Goal: Task Accomplishment & Management: Complete application form

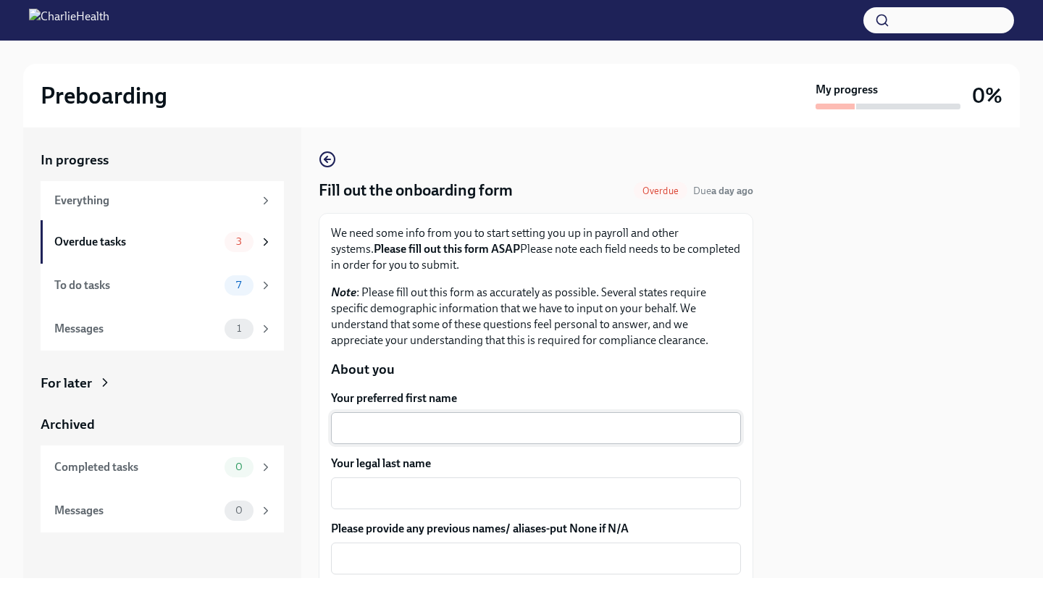
click at [382, 428] on textarea "Your preferred first name" at bounding box center [536, 427] width 393 height 17
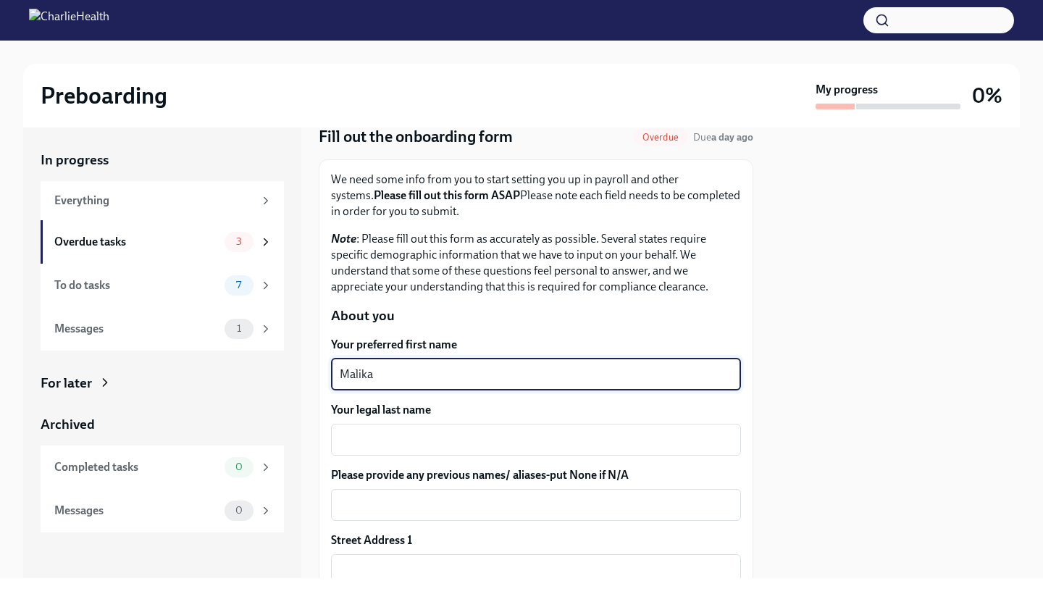
scroll to position [68, 0]
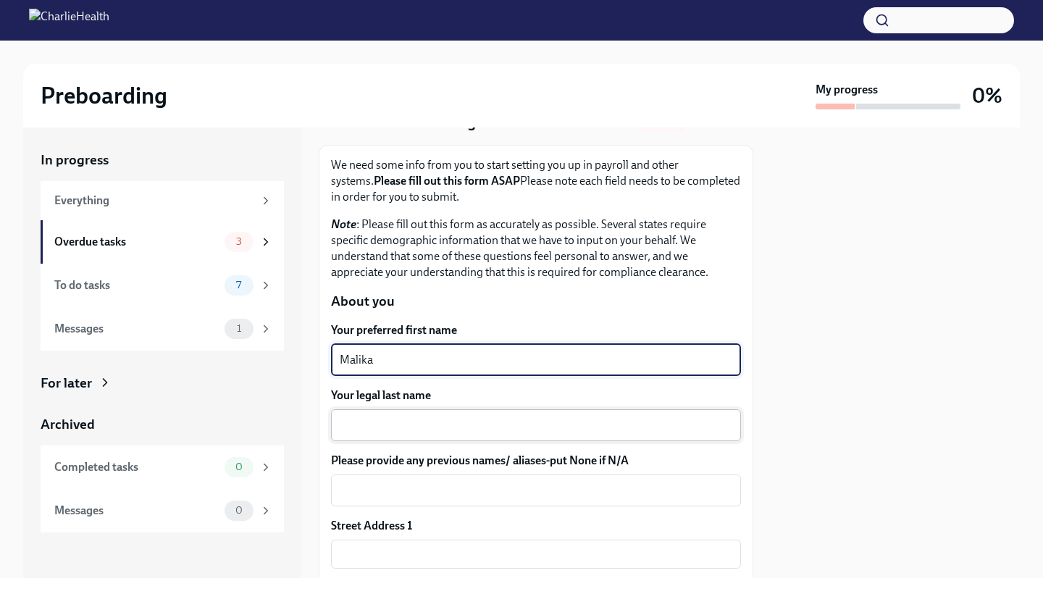
type textarea "Malika"
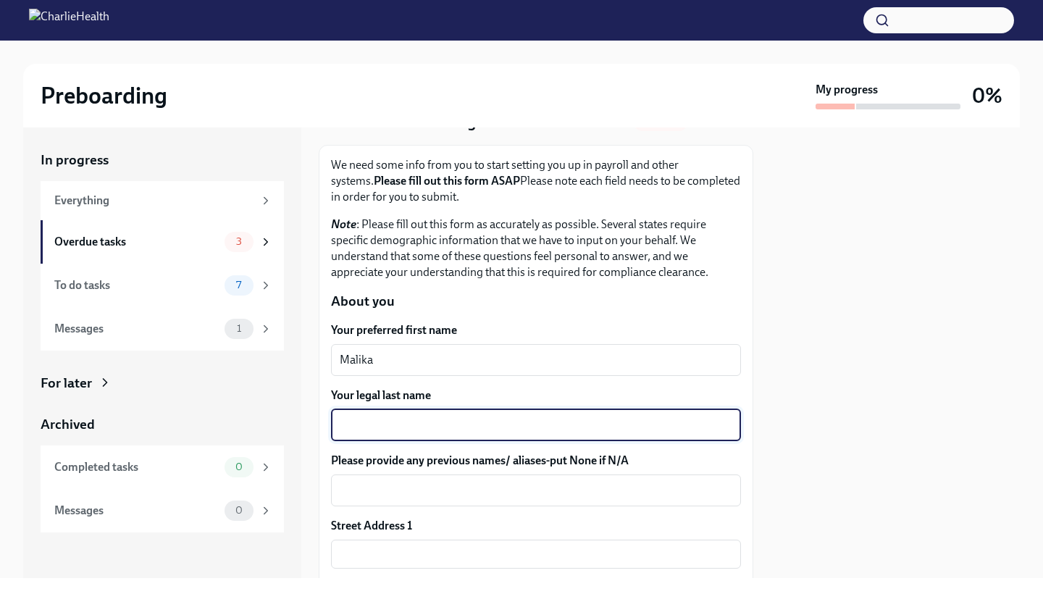
click at [379, 432] on textarea "Your legal last name" at bounding box center [536, 425] width 393 height 17
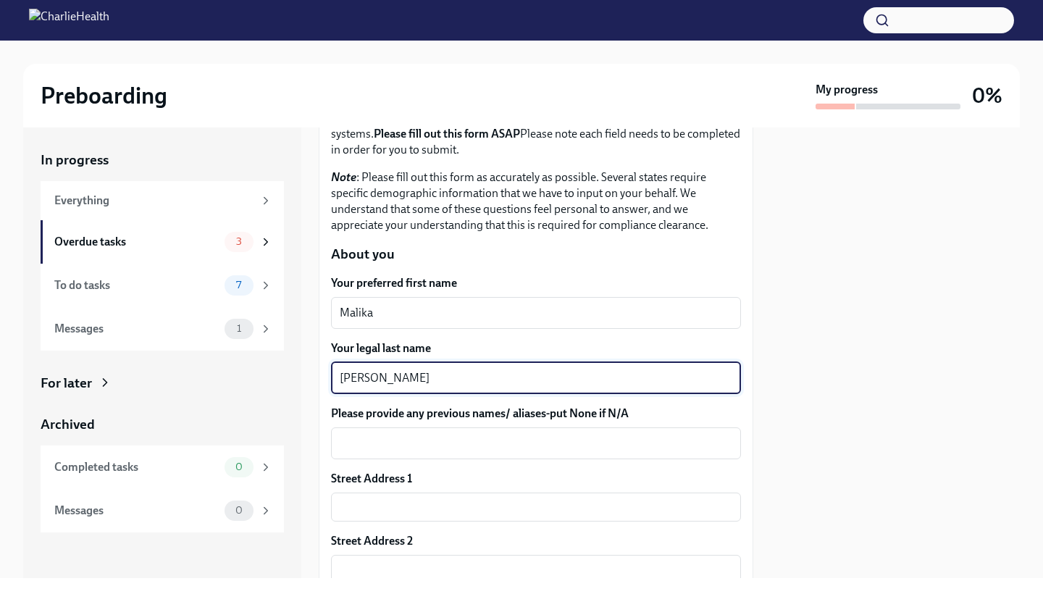
scroll to position [118, 0]
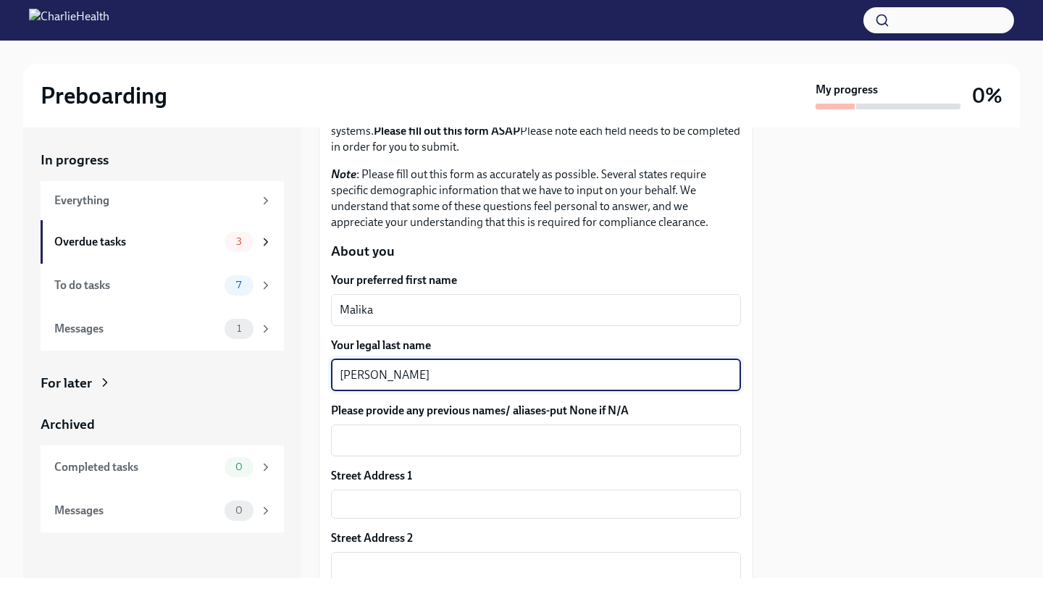
type textarea "[PERSON_NAME]"
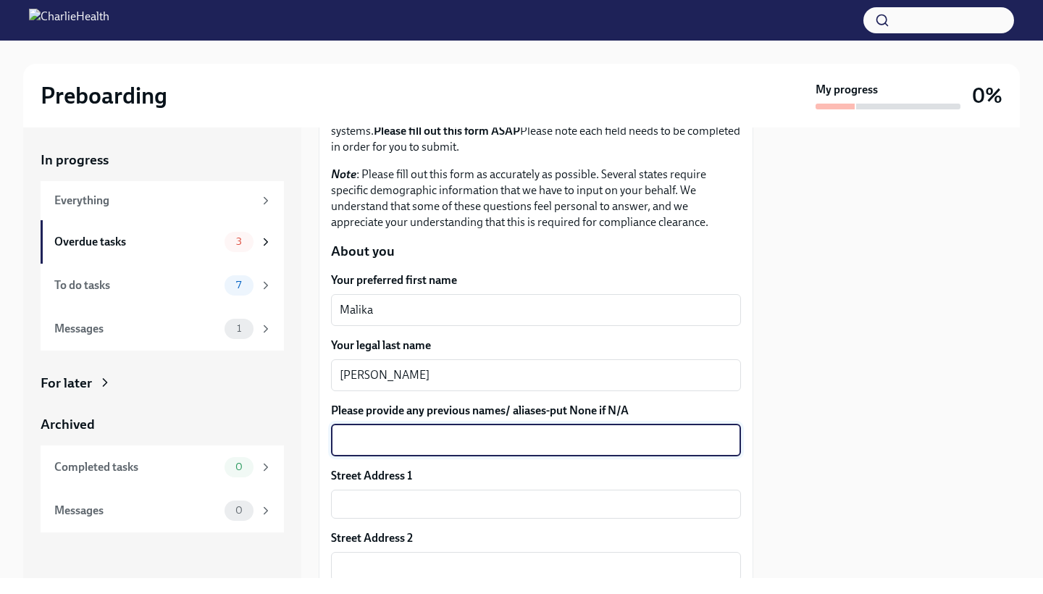
click at [372, 446] on textarea "Please provide any previous names/ aliases-put None if N/A" at bounding box center [536, 440] width 393 height 17
type textarea "n/a"
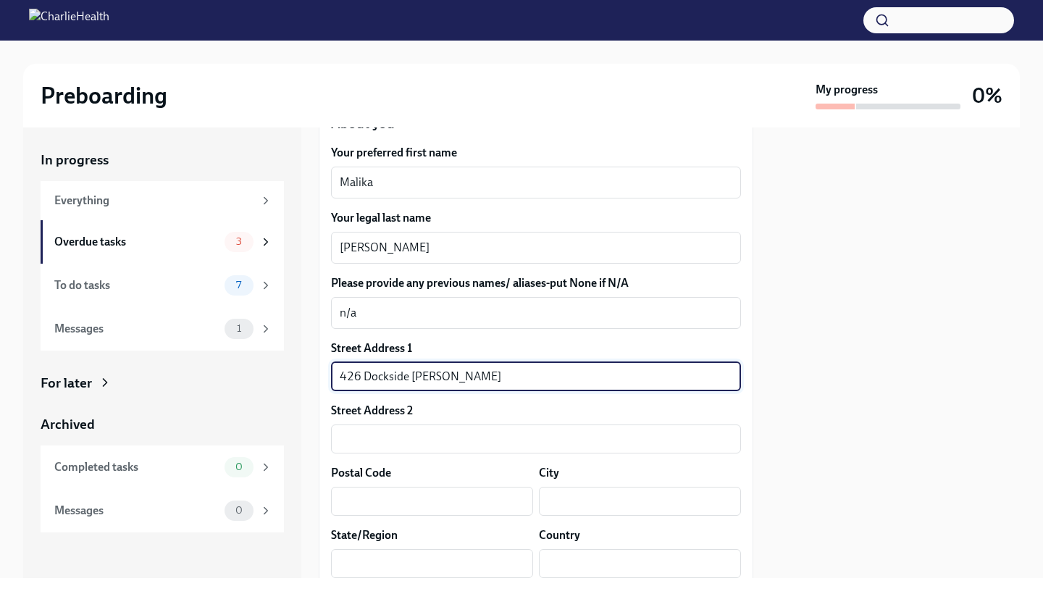
scroll to position [277, 0]
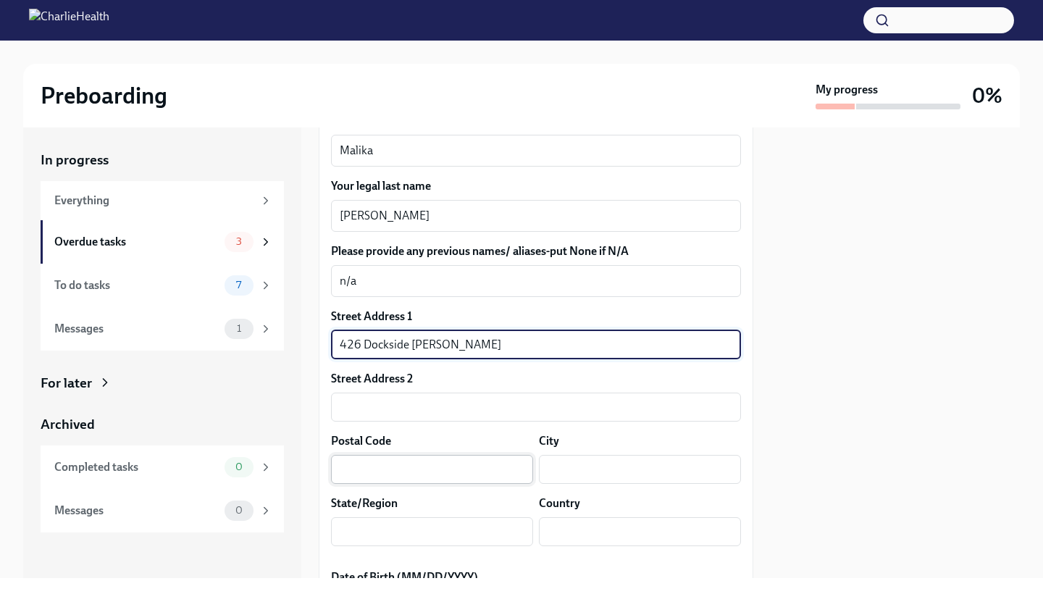
type input "426 Dockside [PERSON_NAME]"
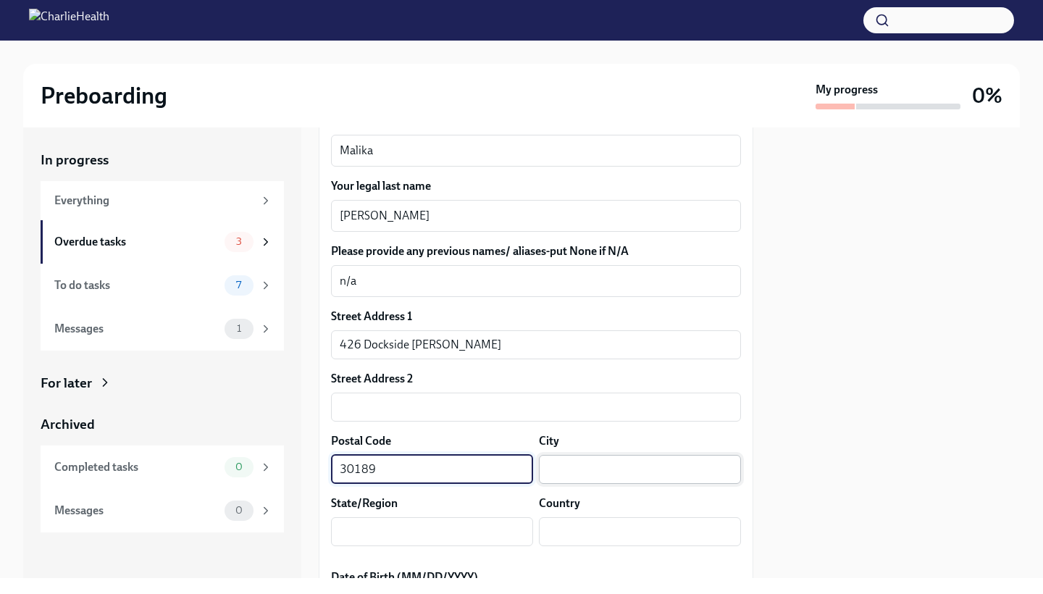
type input "30189"
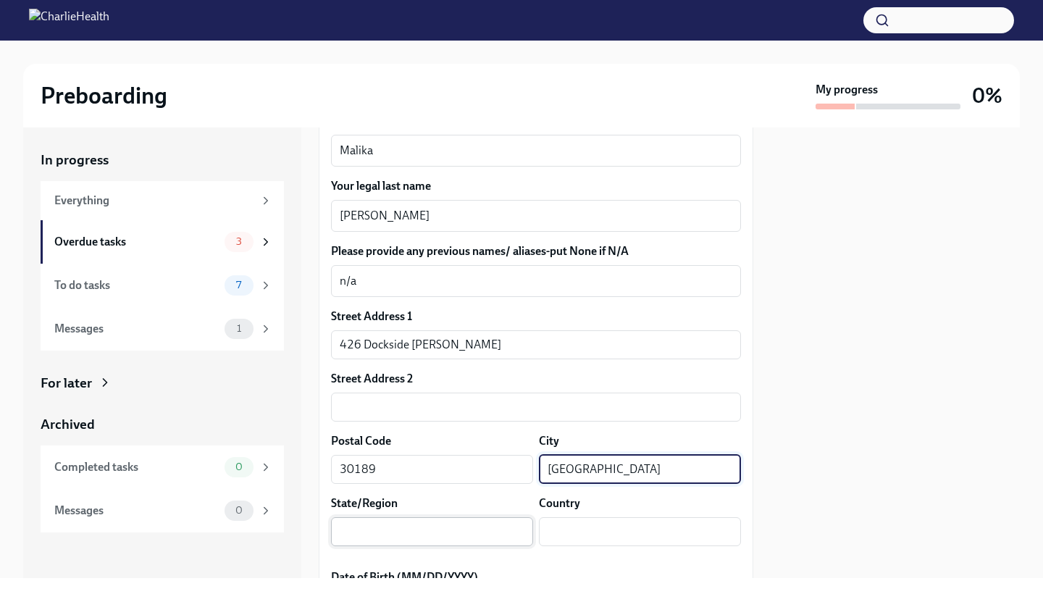
type input "[GEOGRAPHIC_DATA]"
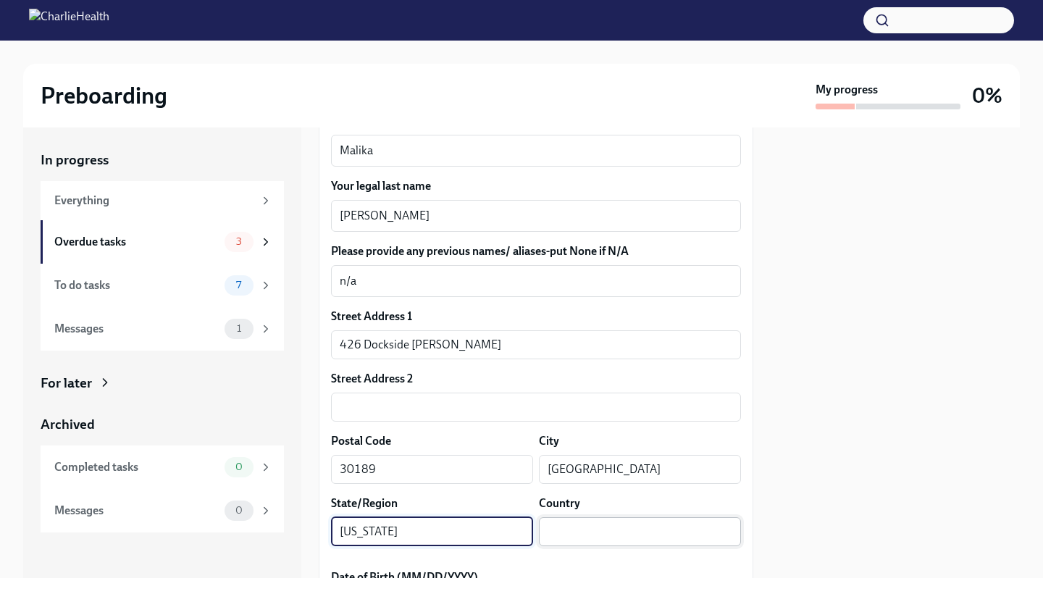
type input "[US_STATE]"
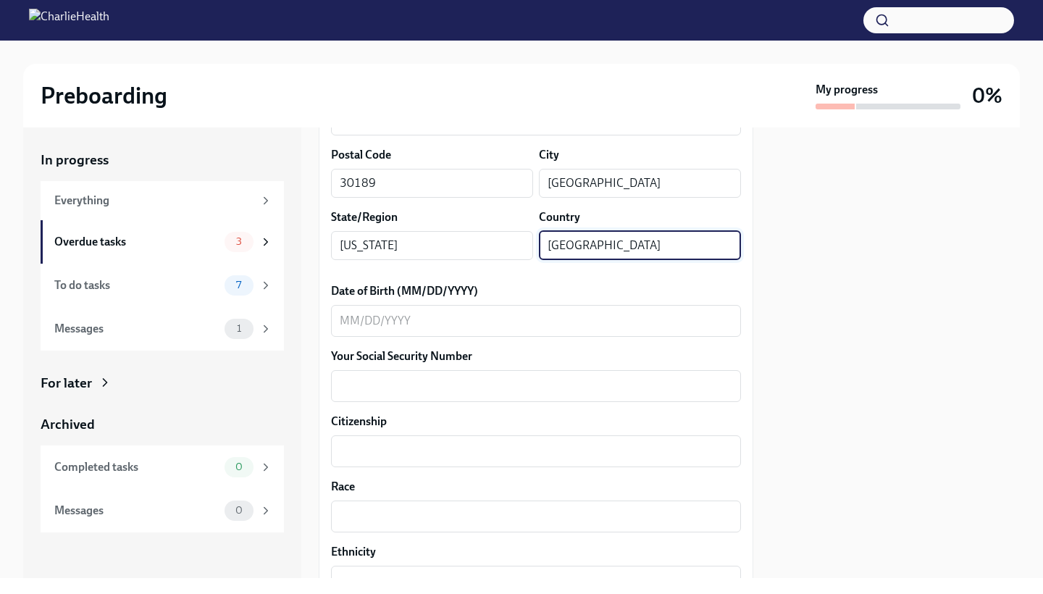
scroll to position [574, 0]
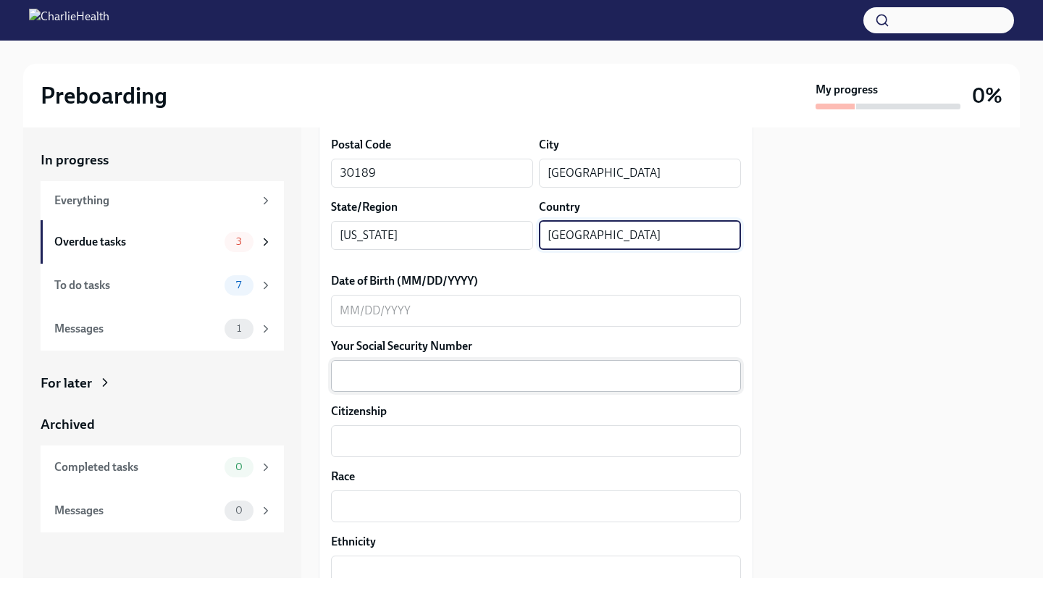
type input "[GEOGRAPHIC_DATA]"
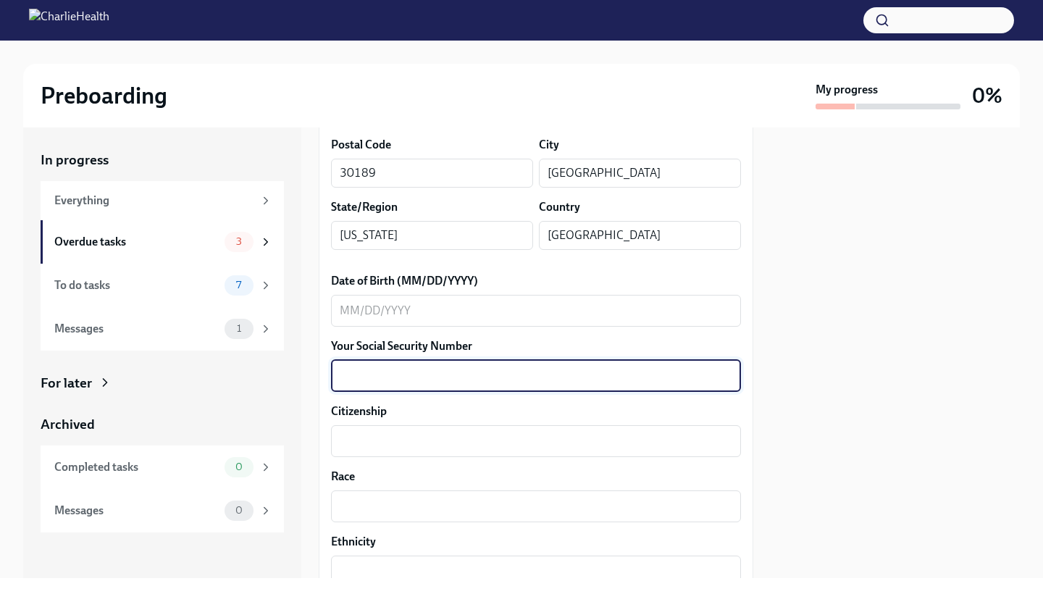
click at [515, 380] on textarea "Your Social Security Number" at bounding box center [536, 375] width 393 height 17
type textarea "116680157"
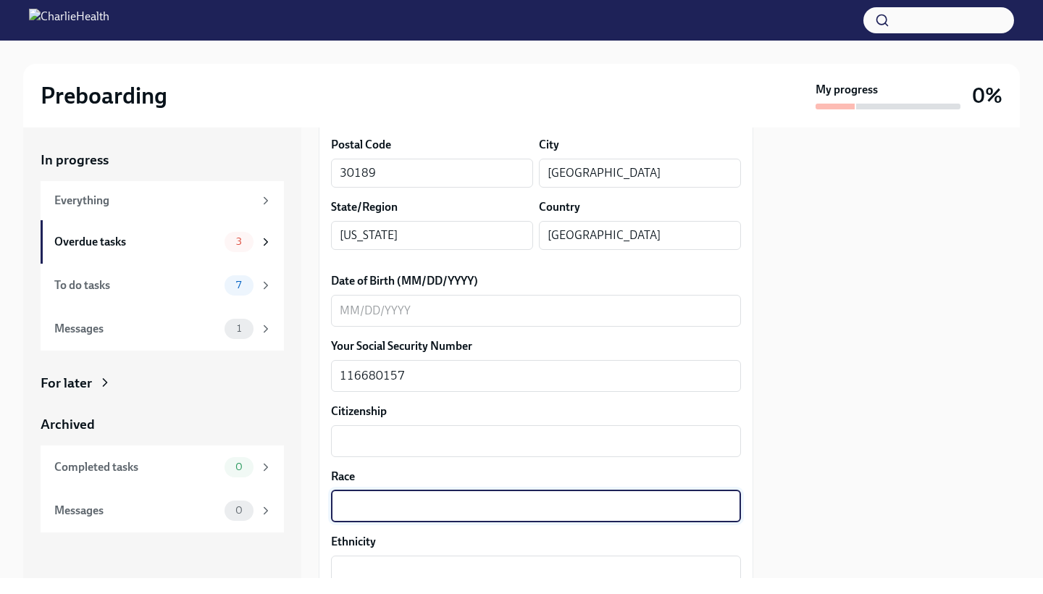
click at [419, 502] on textarea "Race" at bounding box center [536, 506] width 393 height 17
type textarea "B"
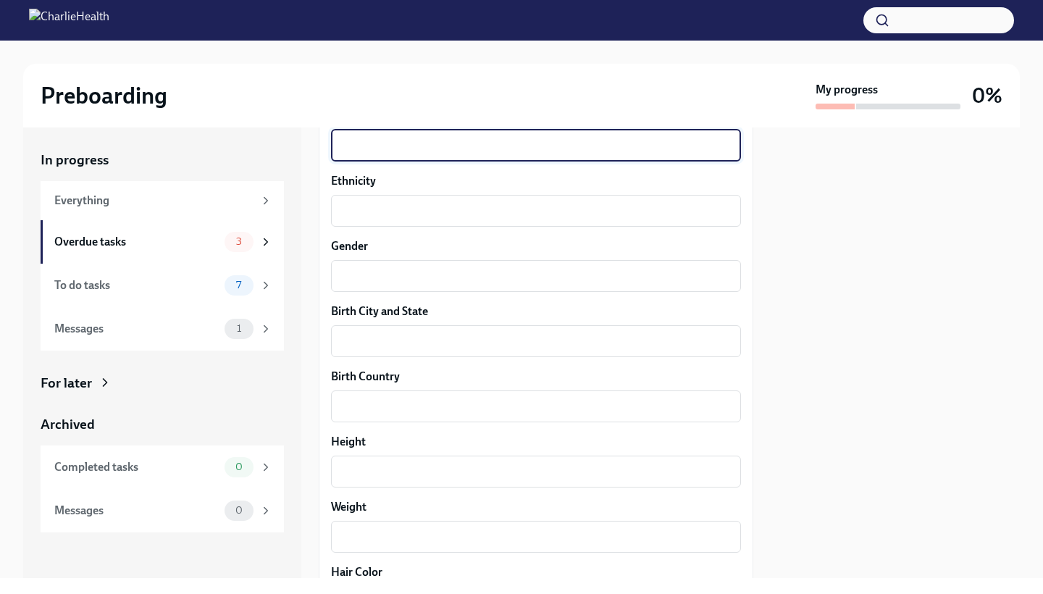
scroll to position [963, 0]
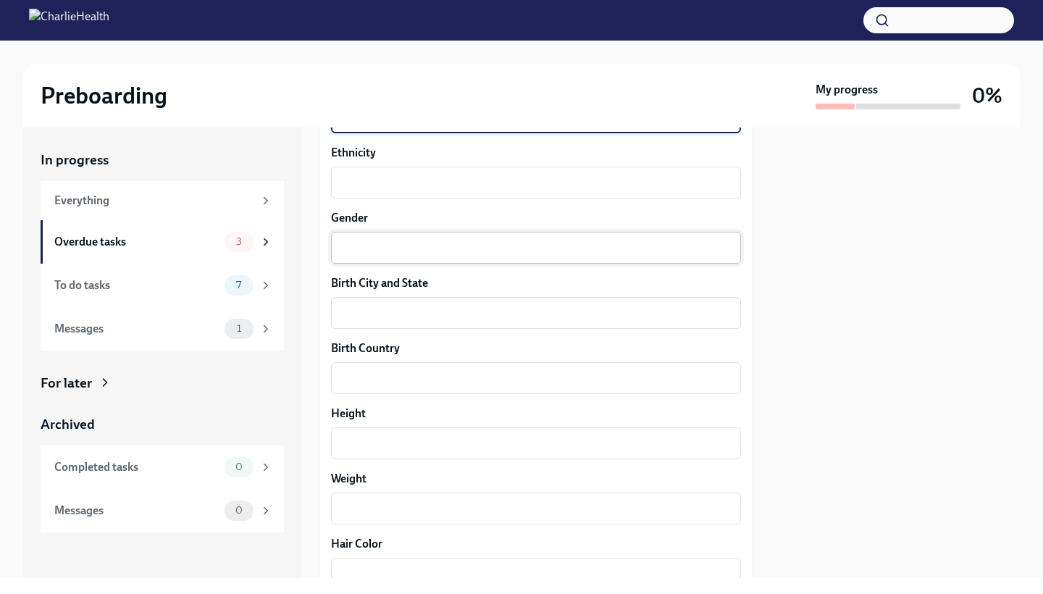
click at [390, 262] on div "x ​" at bounding box center [536, 248] width 410 height 32
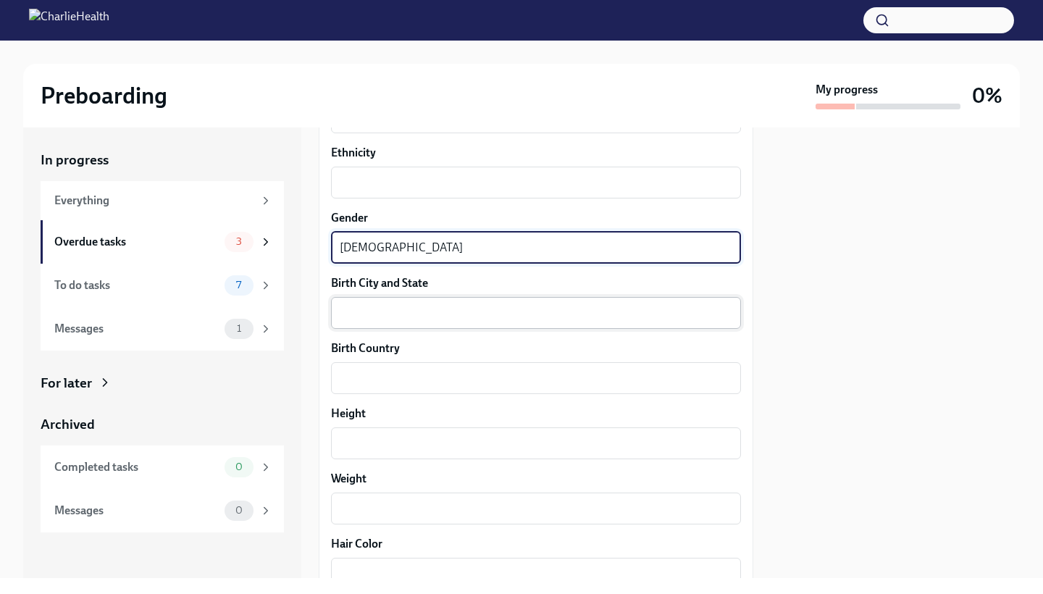
type textarea "[DEMOGRAPHIC_DATA]"
click at [356, 313] on textarea "Birth City and State" at bounding box center [536, 312] width 393 height 17
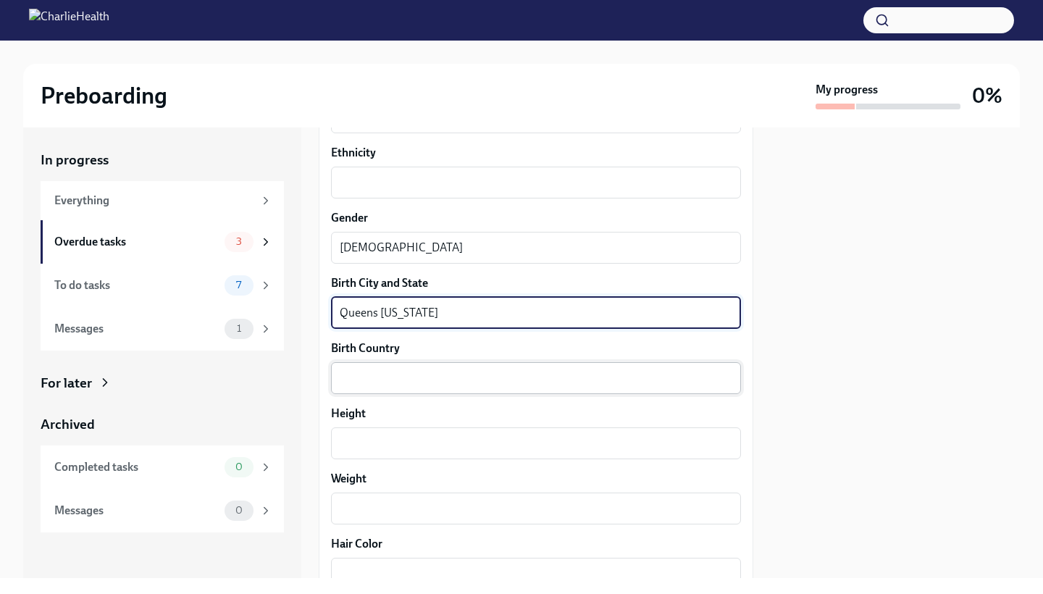
type textarea "Queens [US_STATE]"
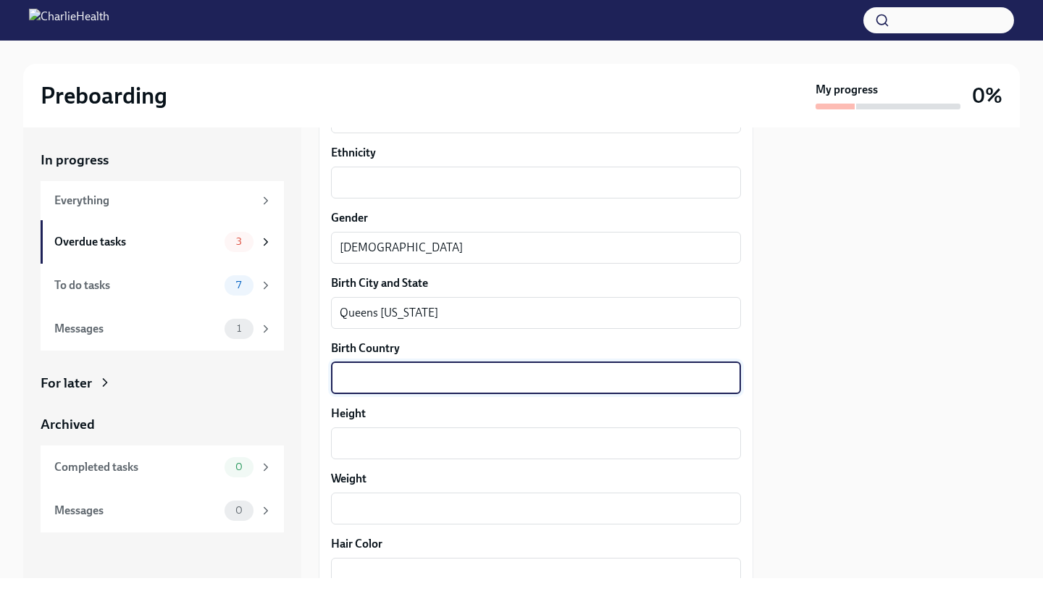
click at [356, 375] on textarea "Birth Country" at bounding box center [536, 377] width 393 height 17
type textarea "[GEOGRAPHIC_DATA]"
click at [360, 439] on textarea "Height" at bounding box center [536, 443] width 393 height 17
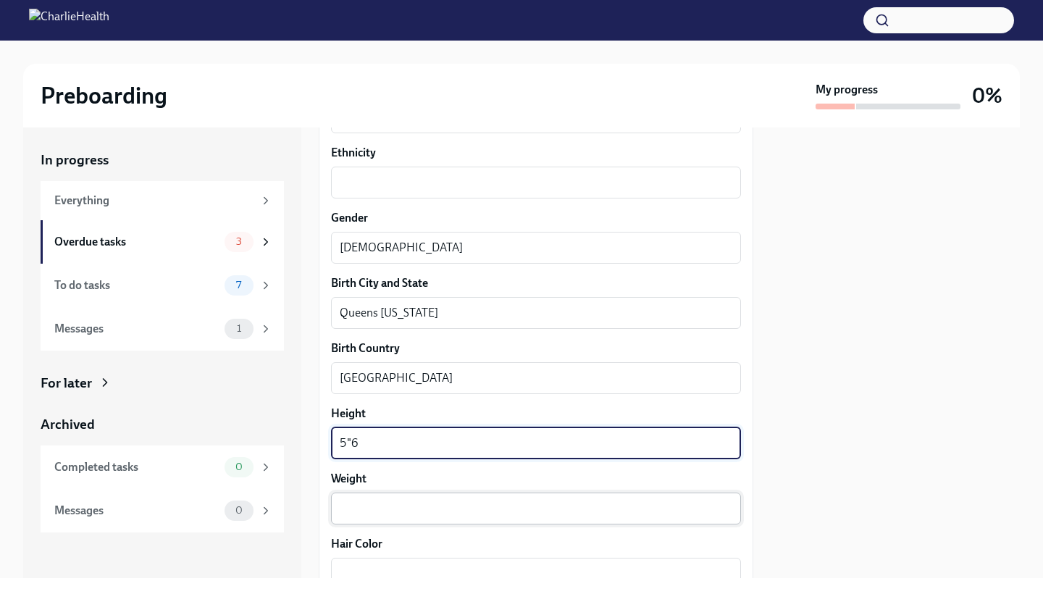
type textarea "5"6"
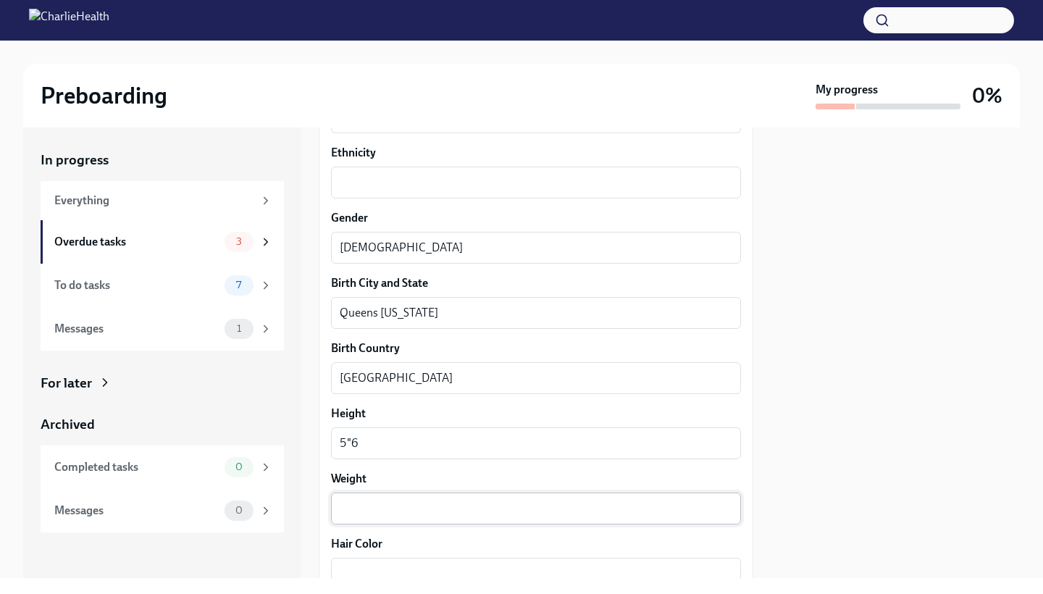
click at [351, 520] on div "x ​" at bounding box center [536, 509] width 410 height 32
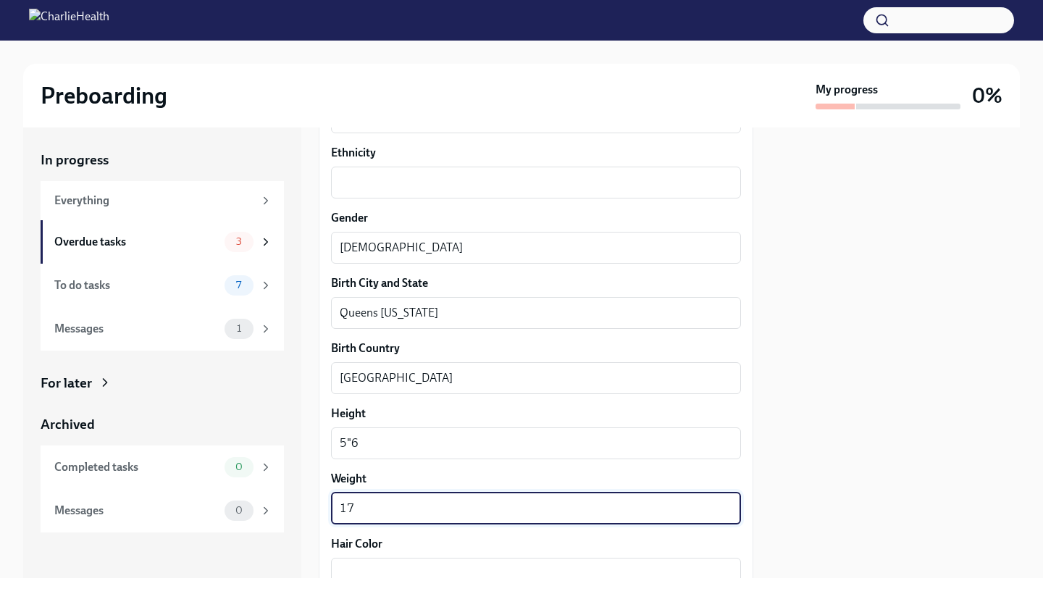
type textarea "1"
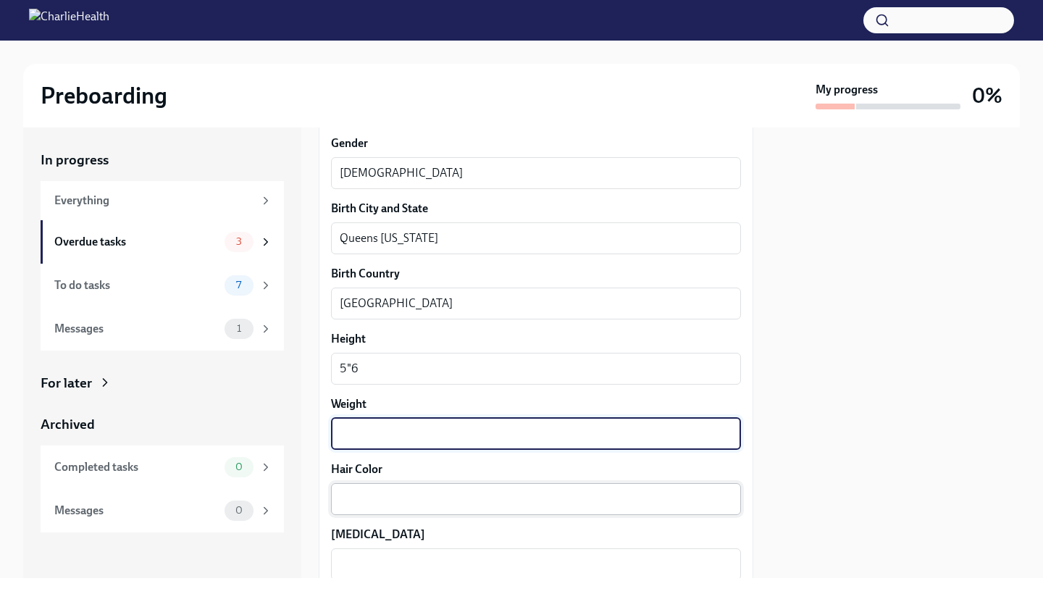
click at [346, 508] on div "x ​" at bounding box center [536, 499] width 410 height 32
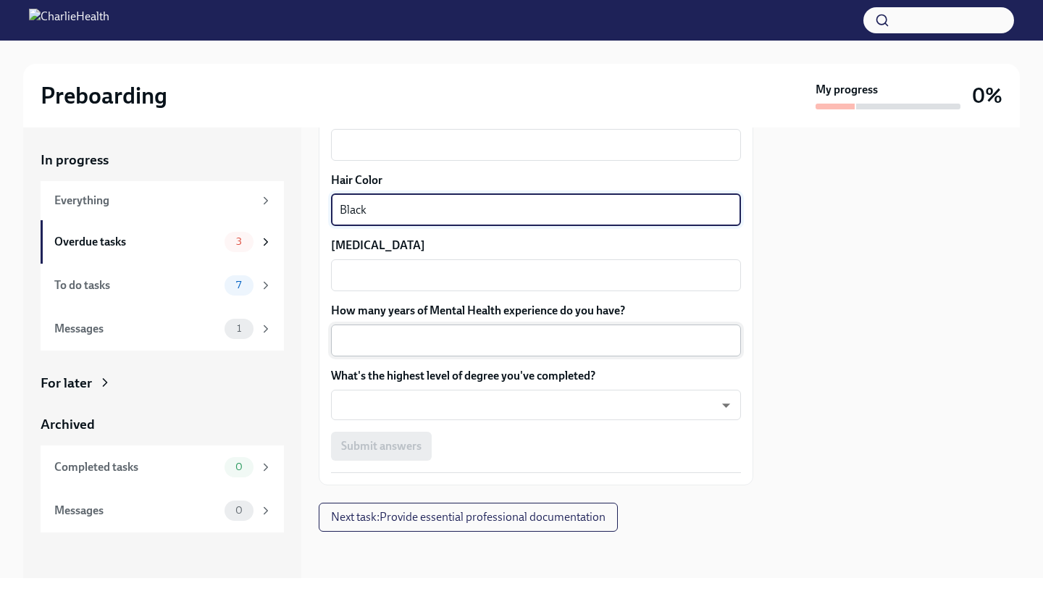
scroll to position [1326, 0]
type textarea "Black"
click at [364, 333] on textarea "How many years of Mental Health experience do you have?" at bounding box center [536, 341] width 393 height 17
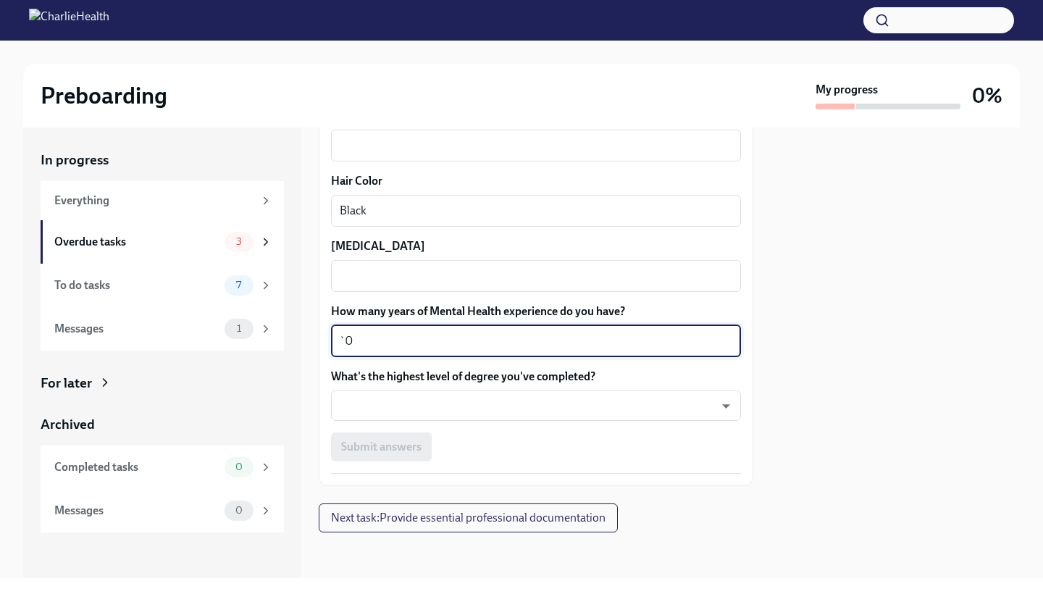
type textarea "`"
type textarea "10"
click at [385, 409] on body "Preboarding My progress 0% In progress Everything Overdue tasks 3 To do tasks 7…" at bounding box center [521, 297] width 1043 height 594
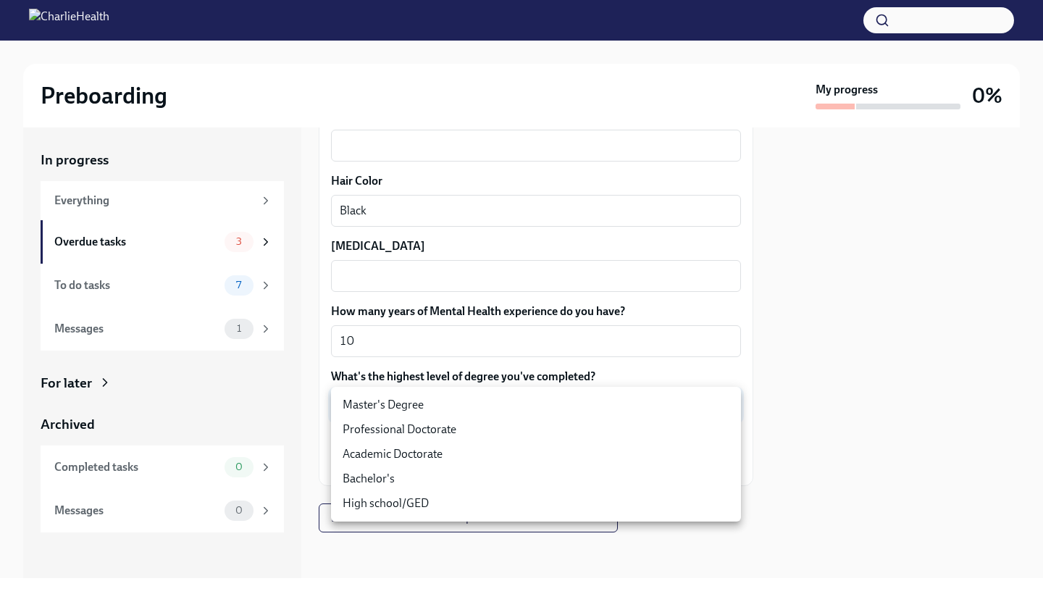
click at [391, 408] on li "Master's Degree" at bounding box center [536, 405] width 410 height 25
type input "2vBr-ghkD"
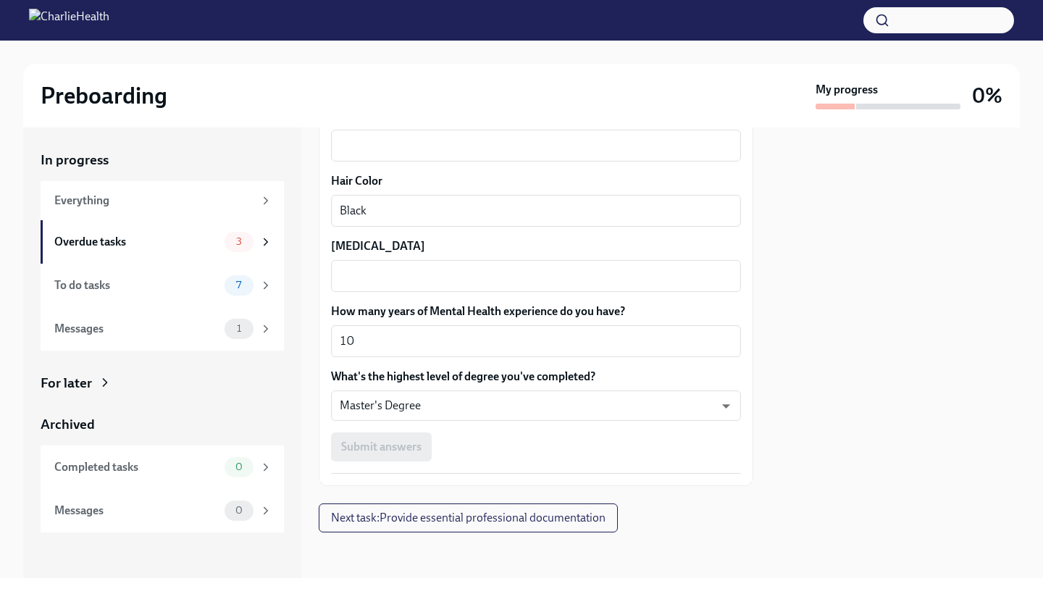
click at [371, 435] on div "Submit answers" at bounding box center [536, 446] width 410 height 29
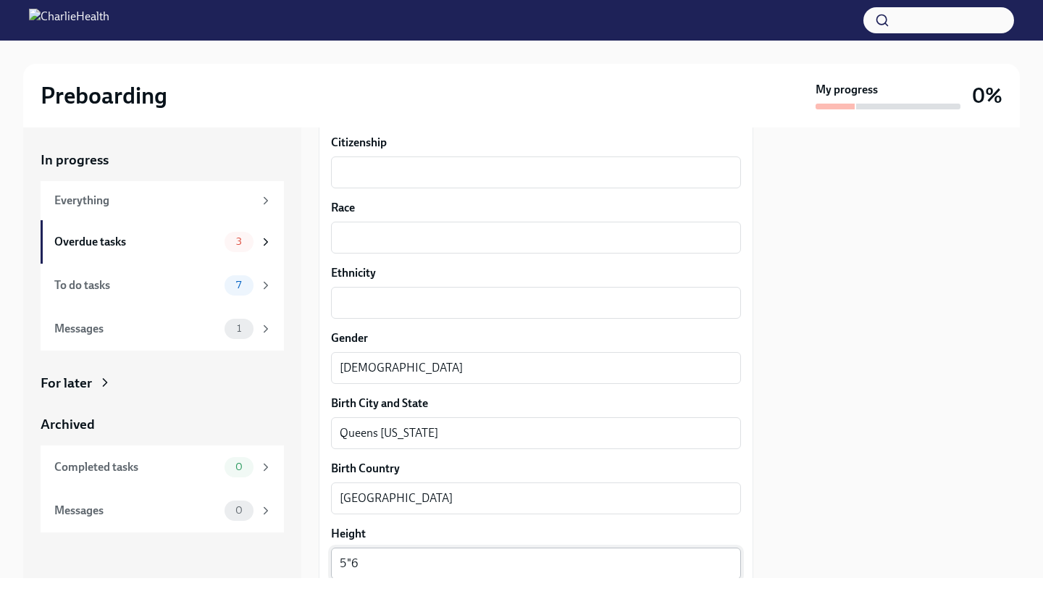
scroll to position [811, 0]
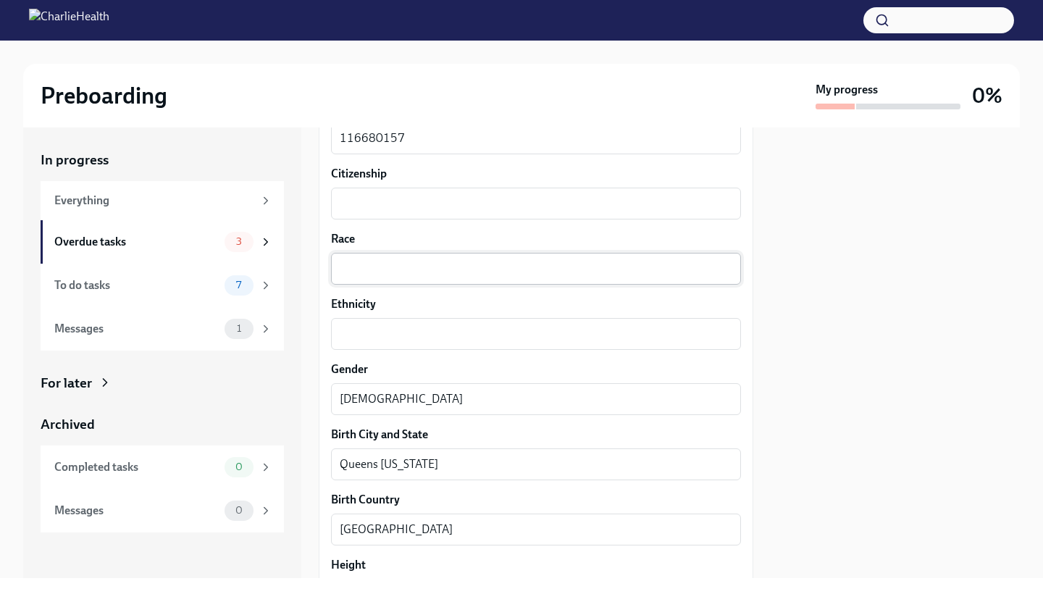
click at [434, 261] on textarea "Race" at bounding box center [536, 268] width 393 height 17
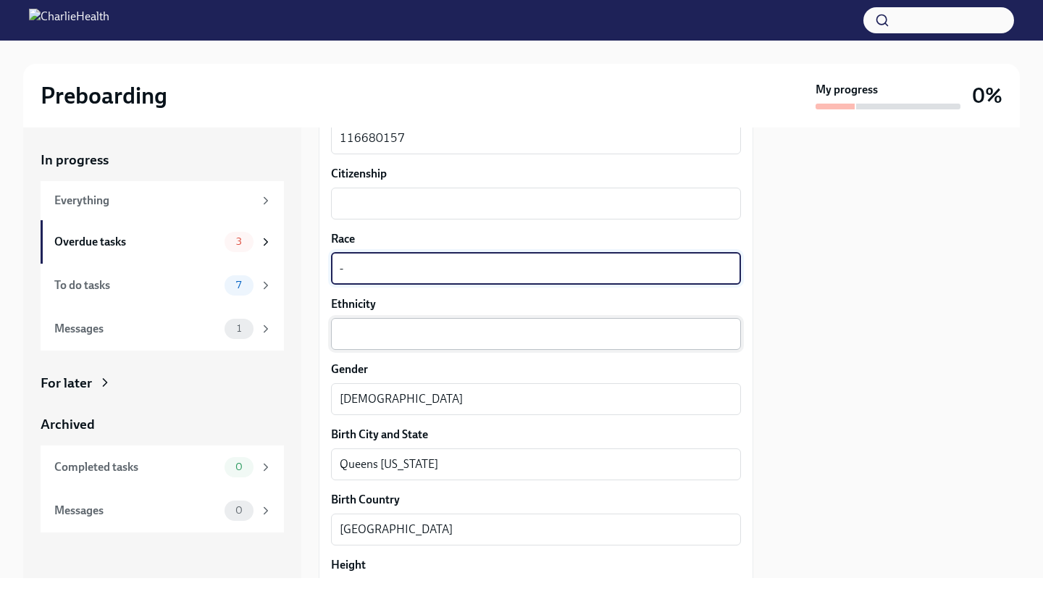
type textarea "-"
click at [414, 338] on textarea "Ethnicity" at bounding box center [536, 333] width 393 height 17
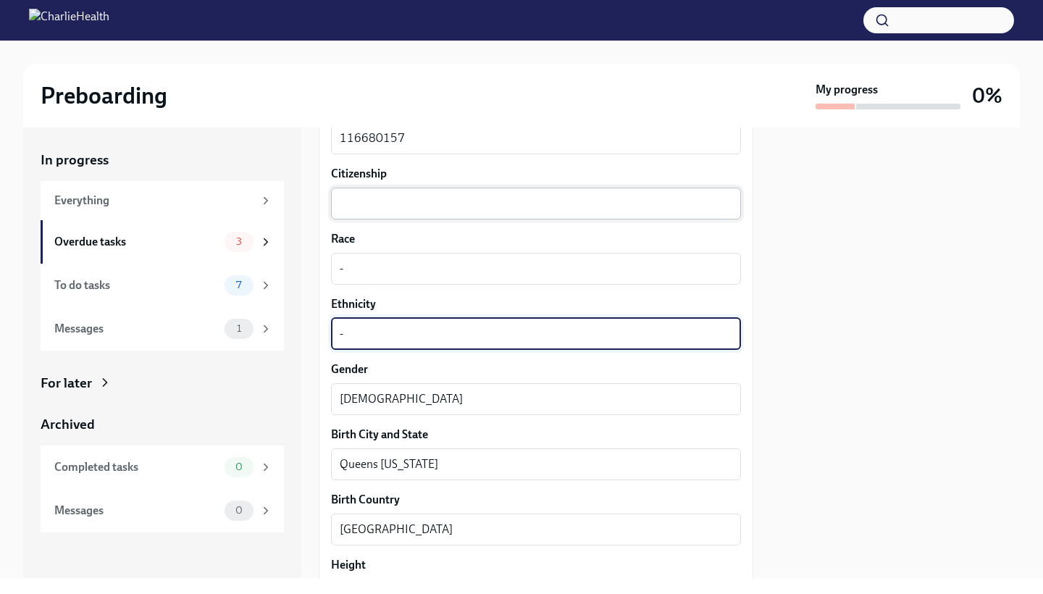
type textarea "-"
click at [390, 209] on textarea "Citizenship" at bounding box center [536, 203] width 393 height 17
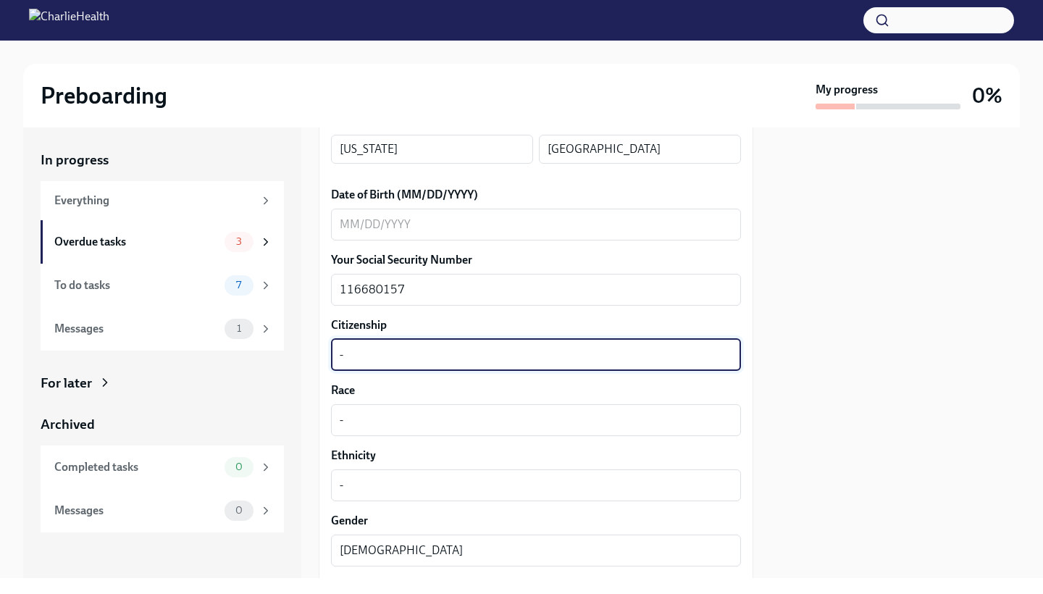
scroll to position [504, 0]
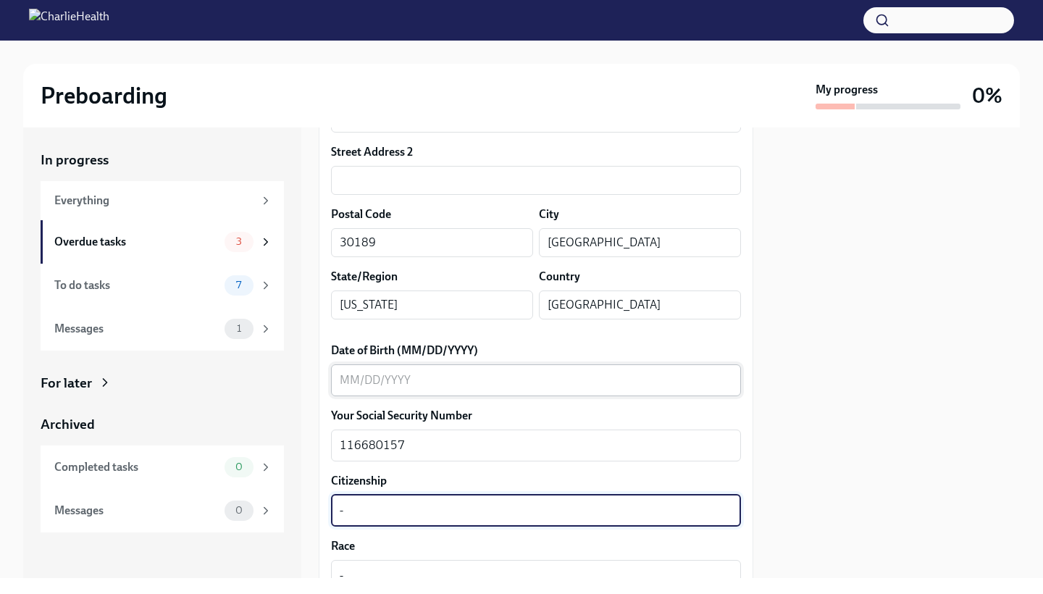
type textarea "-"
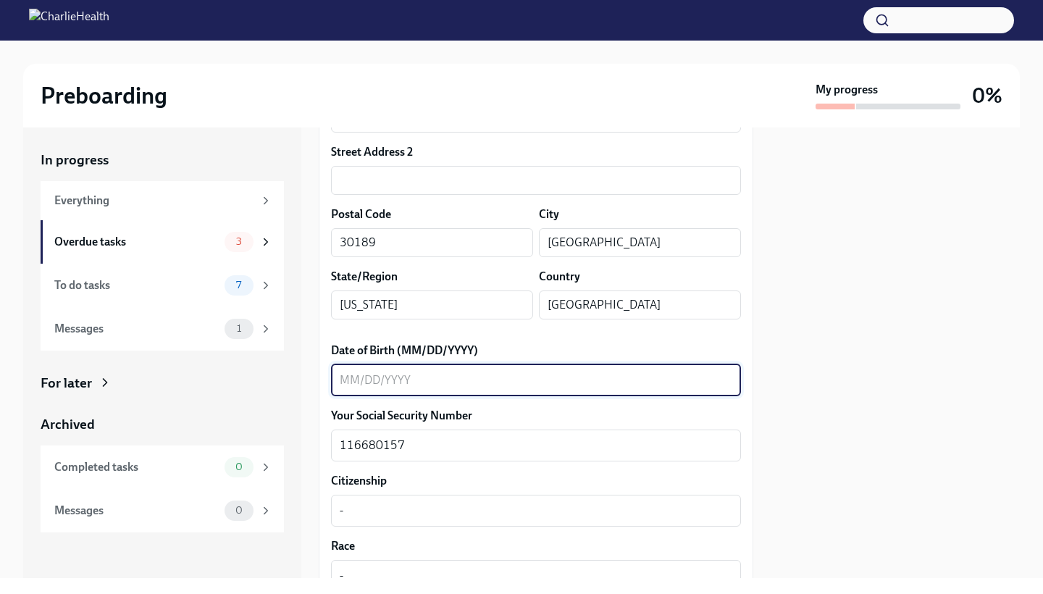
click at [355, 381] on textarea "Date of Birth (MM/DD/YYYY)" at bounding box center [536, 380] width 393 height 17
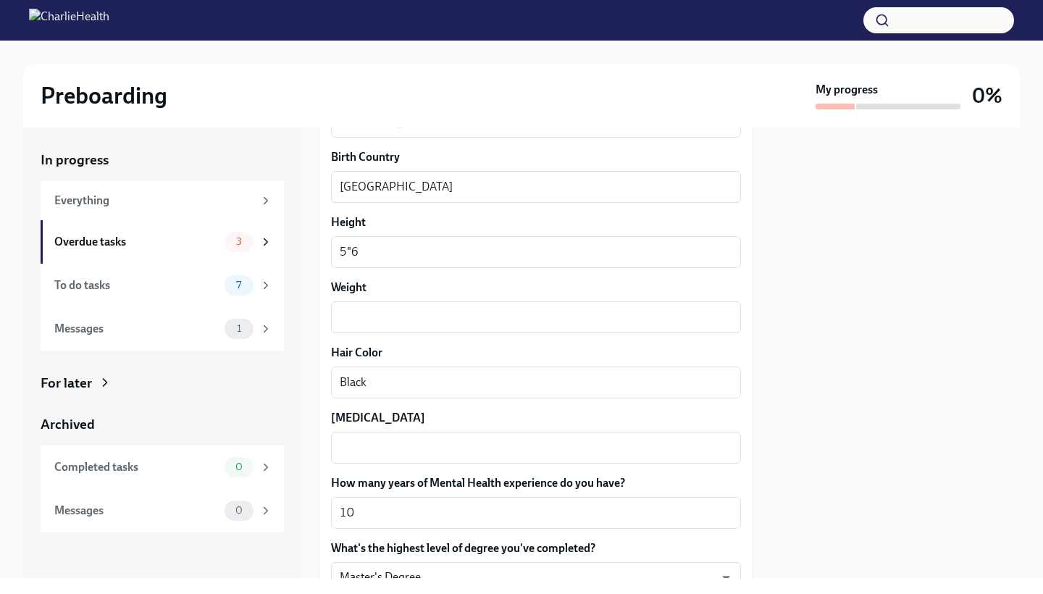
scroll to position [1250, 0]
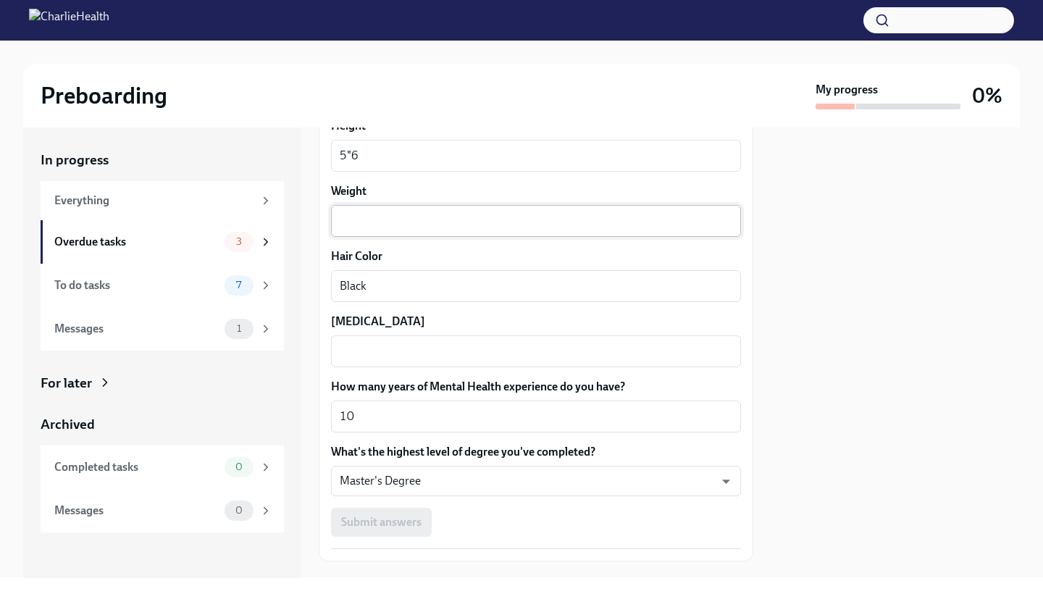
type textarea "[DATE]"
click at [423, 232] on div "x ​" at bounding box center [536, 221] width 410 height 32
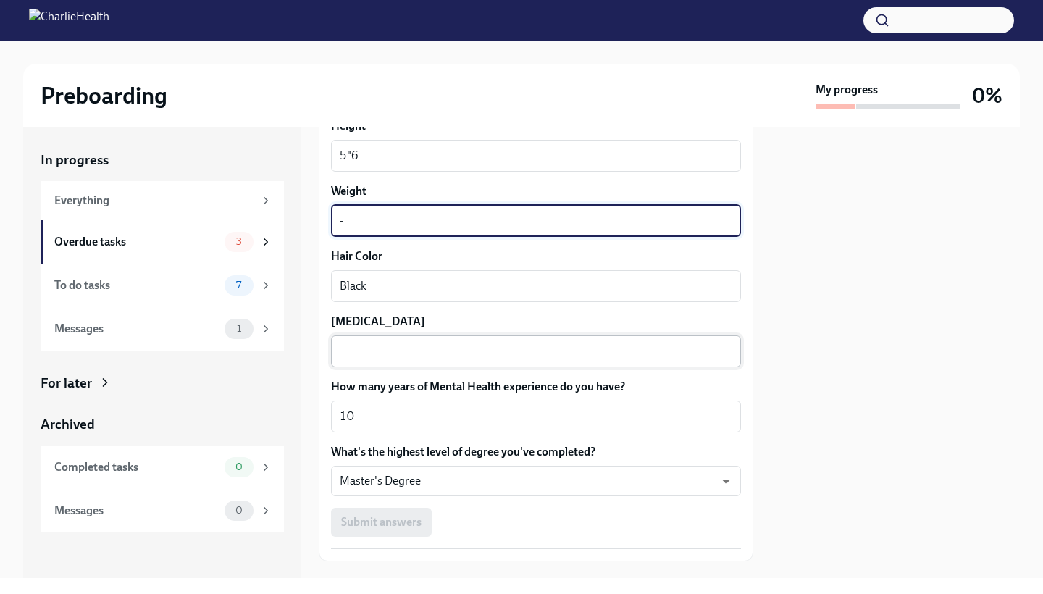
type textarea "-"
click at [380, 358] on textarea "[MEDICAL_DATA]" at bounding box center [536, 351] width 393 height 17
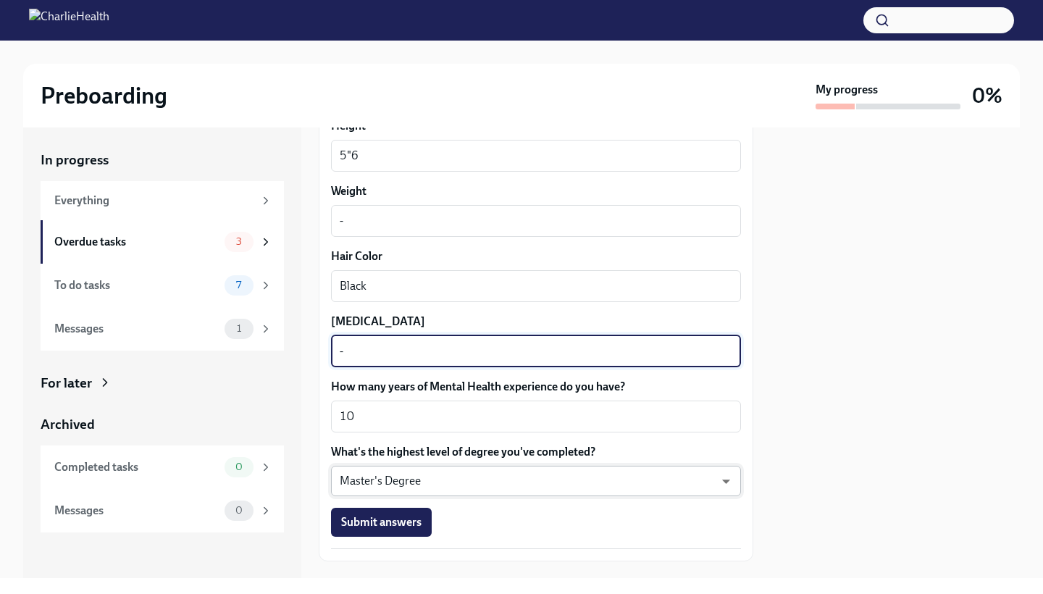
scroll to position [1272, 0]
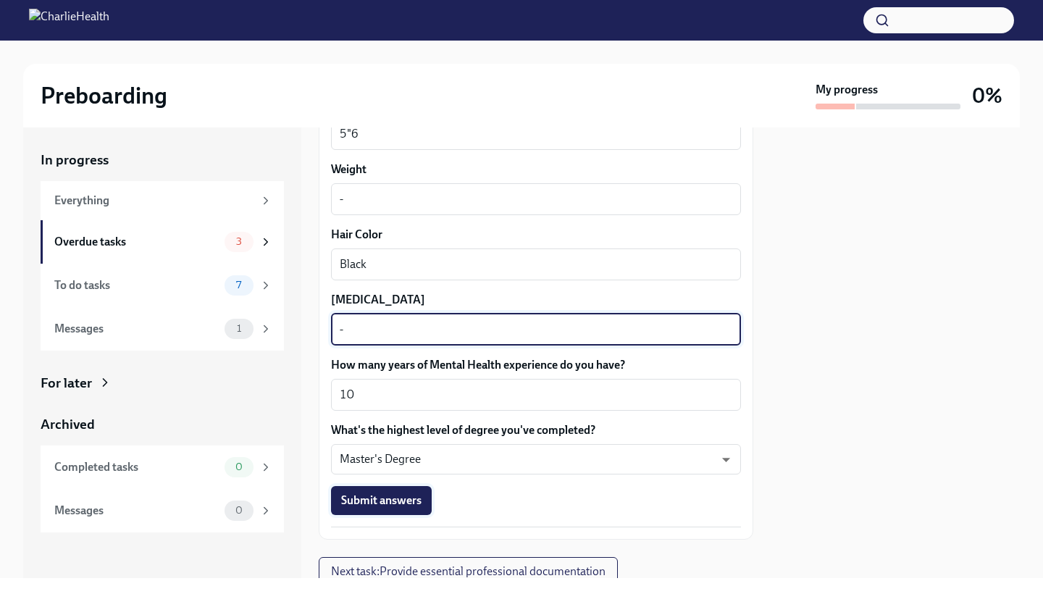
type textarea "-"
click at [392, 492] on button "Submit answers" at bounding box center [381, 500] width 101 height 29
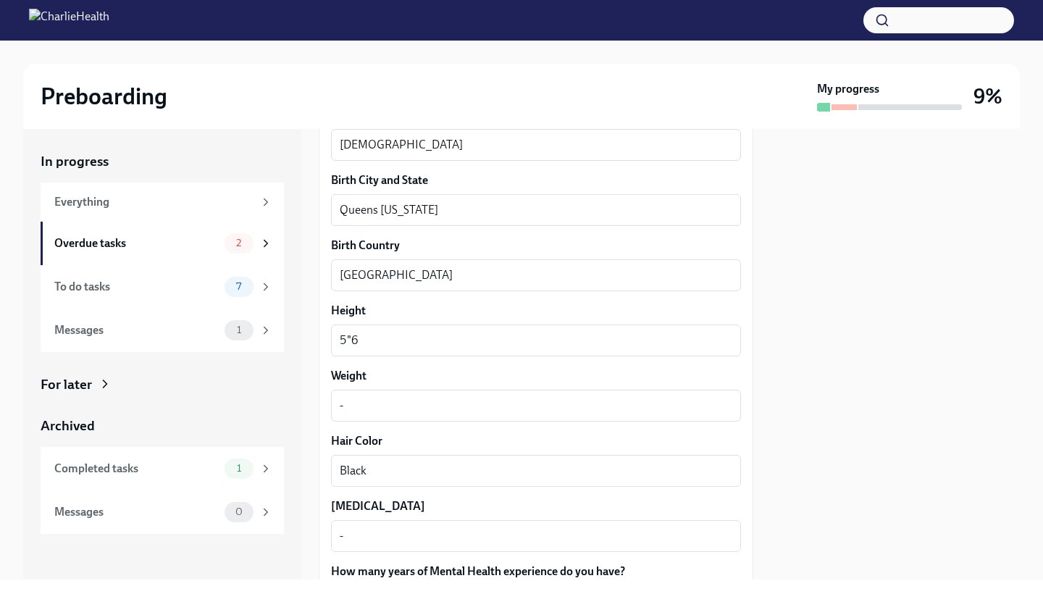
scroll to position [1087, 0]
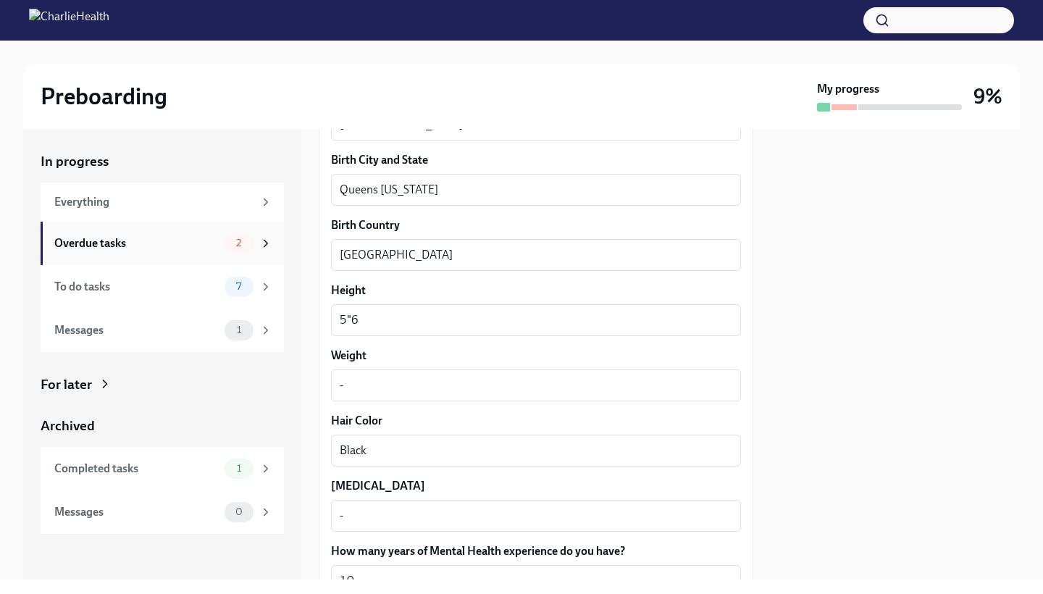
click at [241, 246] on span "2" at bounding box center [238, 243] width 22 height 11
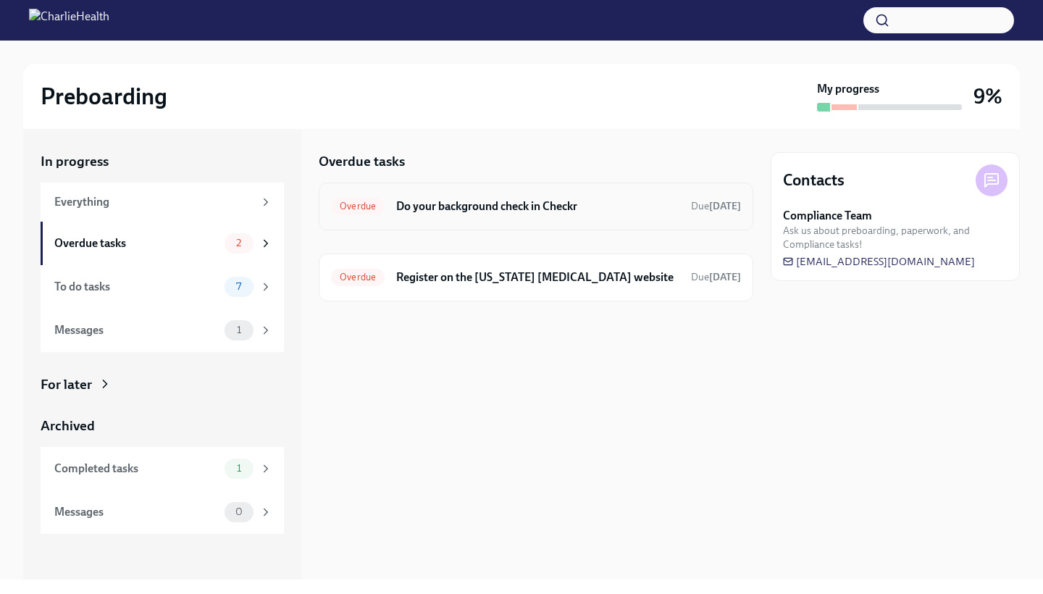
click at [493, 212] on h6 "Do your background check in Checkr" at bounding box center [537, 206] width 283 height 16
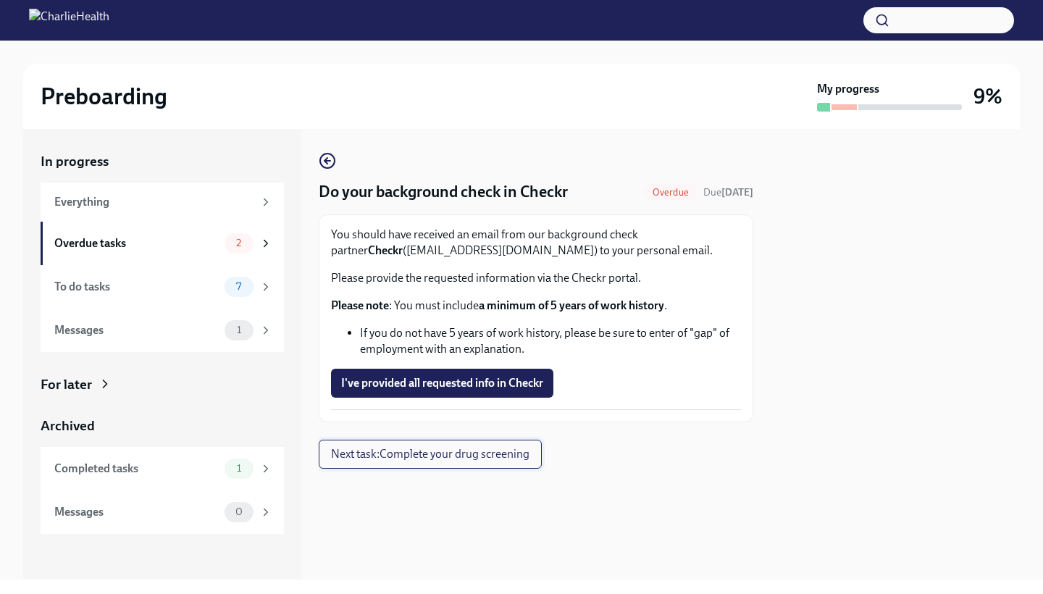
click at [373, 453] on span "Next task : Complete your drug screening" at bounding box center [430, 454] width 198 height 14
